Goal: Information Seeking & Learning: Learn about a topic

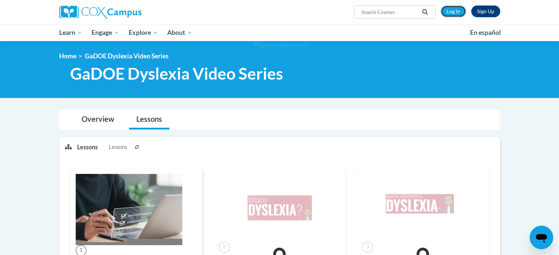
drag, startPoint x: 453, startPoint y: 11, endPoint x: 435, endPoint y: 32, distance: 27.1
click at [453, 11] on link "Log In" at bounding box center [453, 12] width 25 height 12
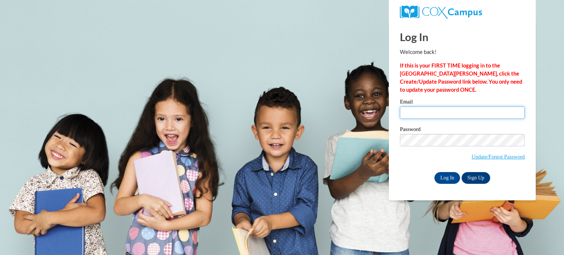
click at [452, 111] on input "Email" at bounding box center [462, 113] width 125 height 12
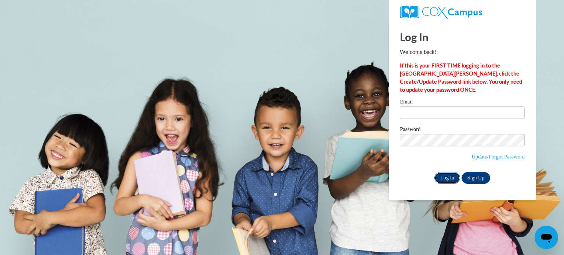
click at [454, 180] on input "Log In" at bounding box center [448, 178] width 26 height 12
click at [435, 115] on input "Email" at bounding box center [462, 113] width 125 height 12
type input "acote3@students.kennesaw.edu"
click at [446, 182] on input "Log In" at bounding box center [448, 178] width 26 height 12
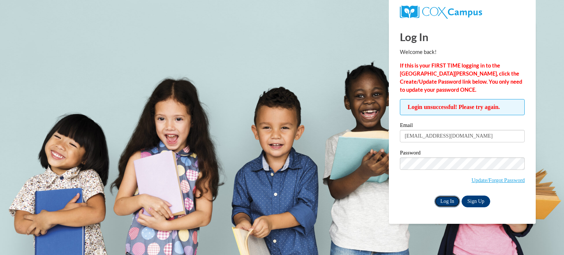
click at [453, 204] on input "Log In" at bounding box center [448, 202] width 26 height 12
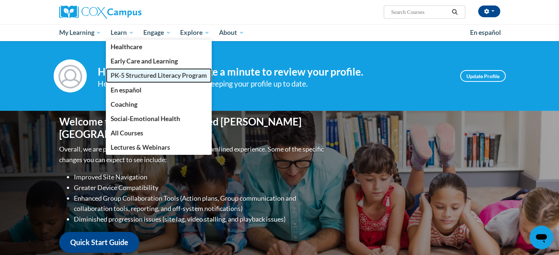
click at [140, 75] on span "PK-5 Structured Literacy Program" at bounding box center [159, 76] width 96 height 8
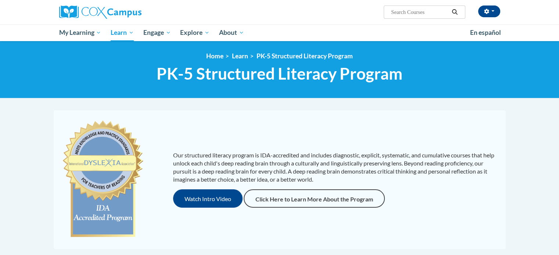
drag, startPoint x: 323, startPoint y: 91, endPoint x: 176, endPoint y: 92, distance: 146.6
click at [170, 94] on div "<en>Home</en><fr>Accueil</fr><de>Zuhause</de><it>Casa</it><es>Casa</es><pt>Casa…" at bounding box center [279, 69] width 559 height 57
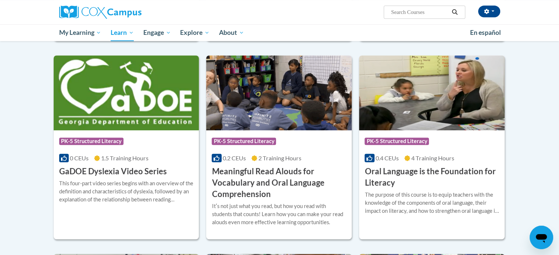
scroll to position [441, 0]
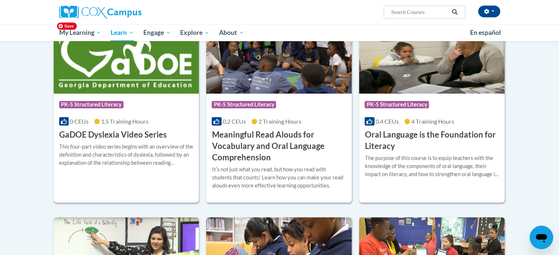
click at [87, 84] on img at bounding box center [127, 56] width 146 height 75
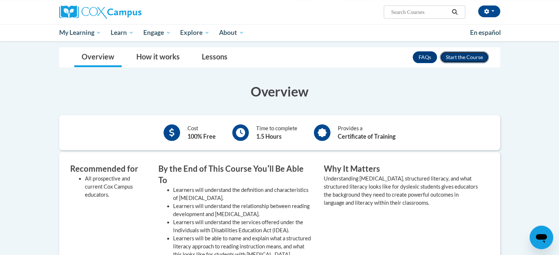
click at [453, 53] on button "Enroll" at bounding box center [464, 57] width 49 height 12
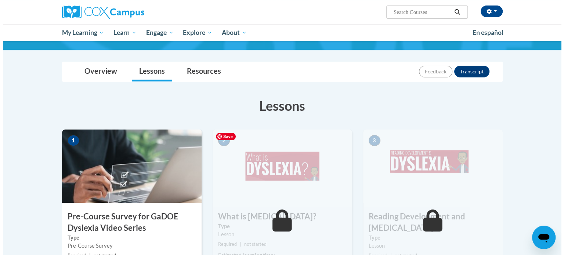
scroll to position [110, 0]
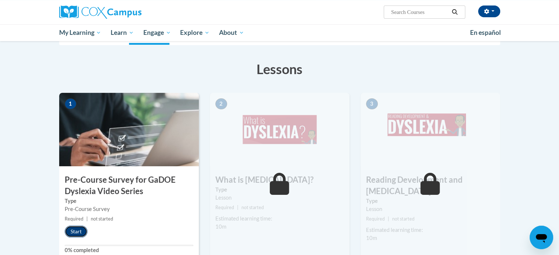
click at [76, 227] on button "Start" at bounding box center [76, 232] width 23 height 12
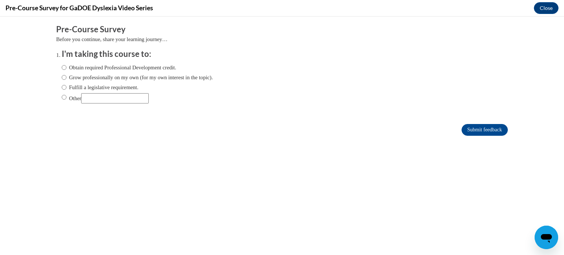
scroll to position [0, 0]
click at [71, 100] on label "Other" at bounding box center [105, 98] width 87 height 10
click at [67, 100] on input "Other" at bounding box center [64, 97] width 5 height 8
radio input "true"
click at [101, 97] on input "Other" at bounding box center [115, 98] width 68 height 10
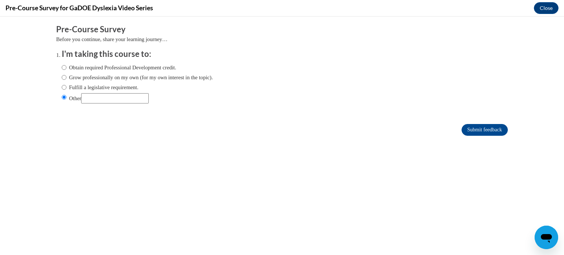
type input "Graduate School Requirement"
click at [472, 133] on input "Submit feedback" at bounding box center [485, 130] width 46 height 12
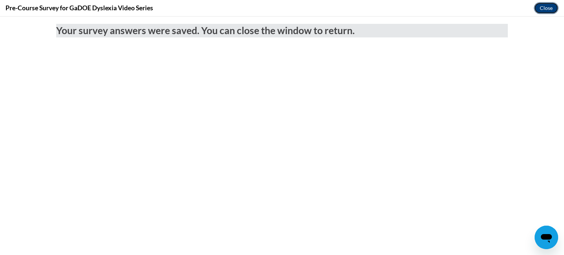
click at [549, 3] on button "Close" at bounding box center [546, 8] width 25 height 12
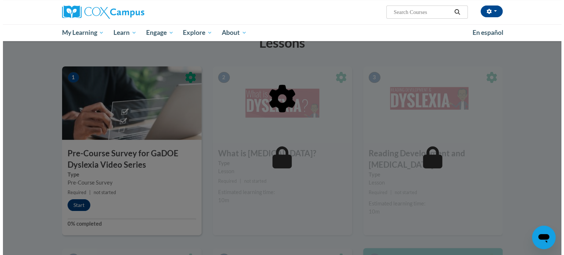
scroll to position [147, 0]
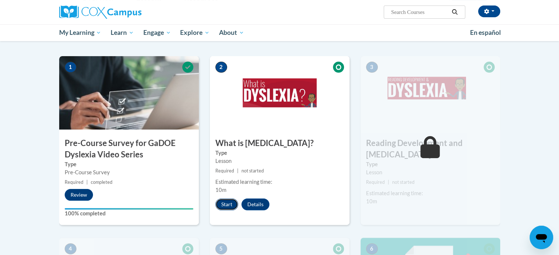
click at [225, 207] on button "Start" at bounding box center [226, 205] width 23 height 12
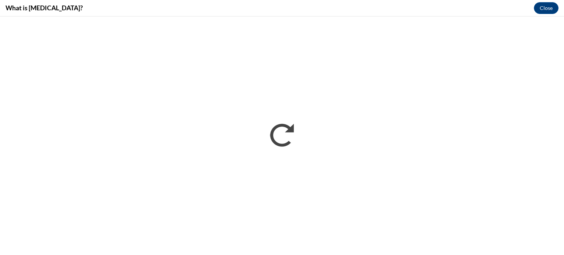
scroll to position [0, 0]
click at [539, 8] on button "Close" at bounding box center [546, 8] width 25 height 12
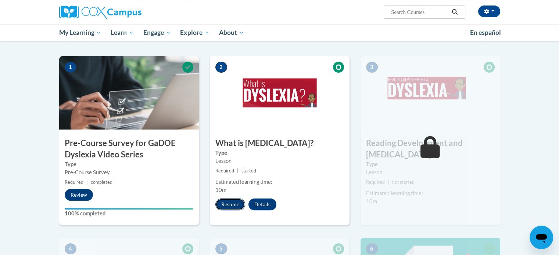
click at [240, 204] on button "Resume" at bounding box center [230, 205] width 30 height 12
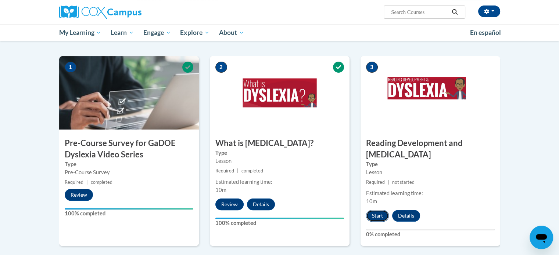
click at [377, 210] on button "Start" at bounding box center [377, 216] width 23 height 12
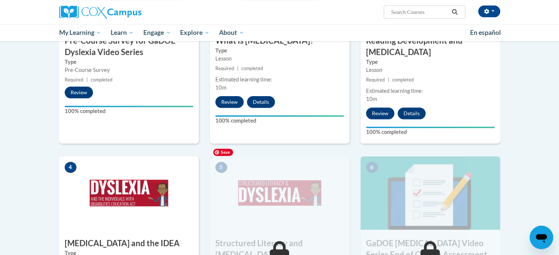
scroll to position [175, 0]
